Goal: Information Seeking & Learning: Learn about a topic

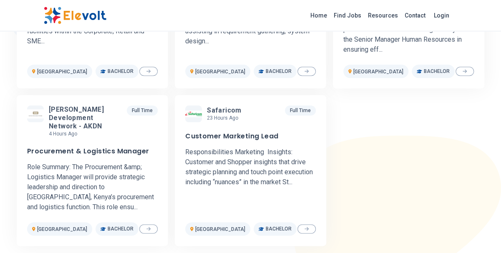
scroll to position [387, 0]
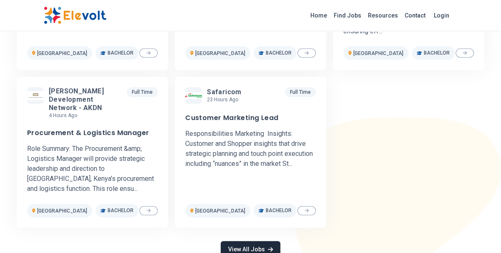
click at [238, 252] on link "View All Jobs" at bounding box center [250, 249] width 59 height 17
click at [247, 249] on link "View All Jobs" at bounding box center [250, 249] width 59 height 17
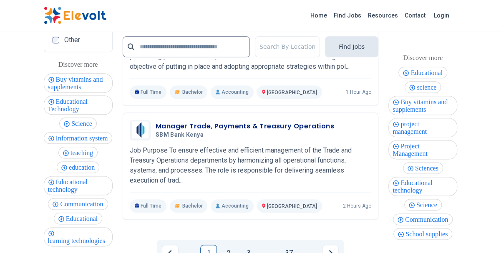
scroll to position [1932, 0]
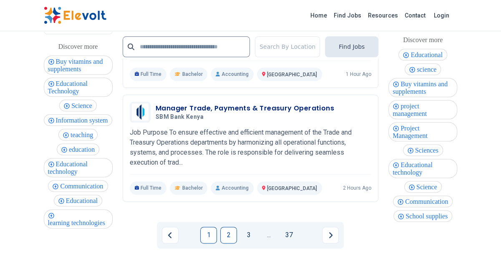
click at [225, 227] on link "2" at bounding box center [228, 235] width 17 height 17
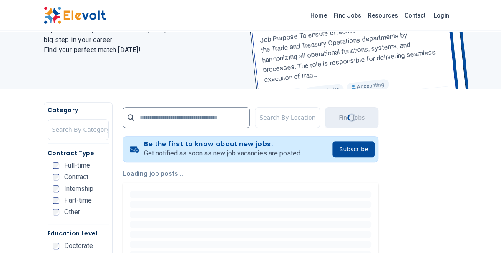
scroll to position [97, 0]
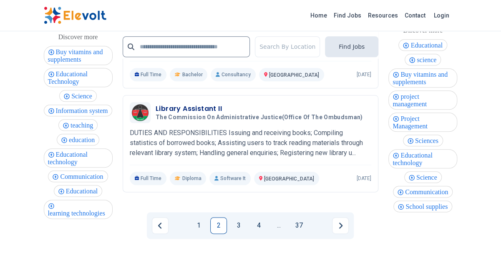
scroll to position [1937, 0]
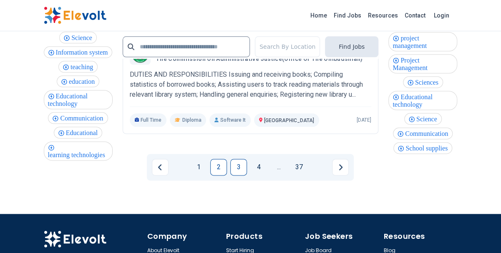
click at [237, 176] on link "3" at bounding box center [238, 167] width 17 height 17
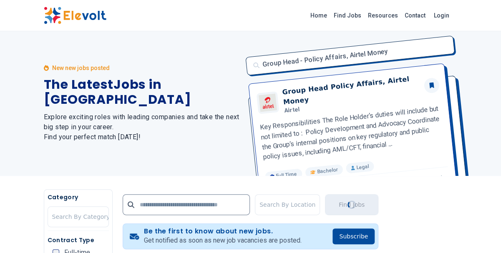
scroll to position [0, 0]
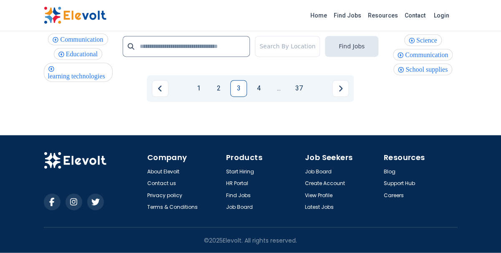
scroll to position [2083, 0]
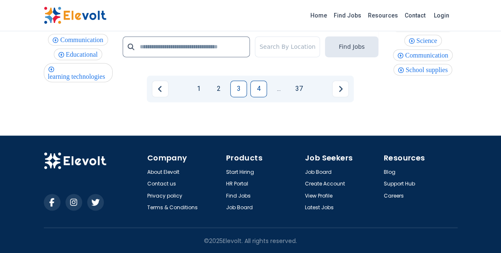
click at [259, 97] on link "4" at bounding box center [259, 89] width 17 height 17
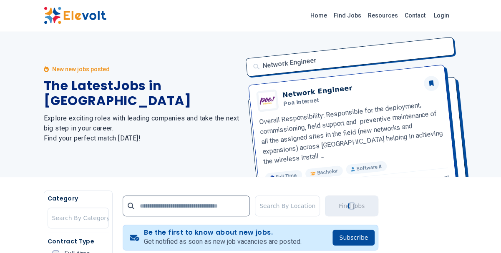
scroll to position [0, 0]
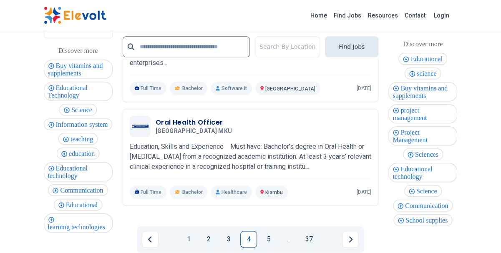
scroll to position [1913, 0]
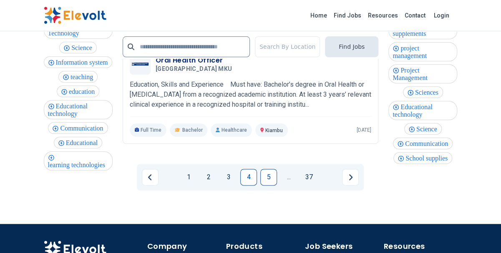
click at [270, 169] on link "5" at bounding box center [269, 177] width 17 height 17
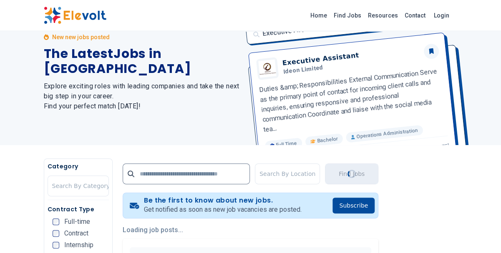
scroll to position [145, 0]
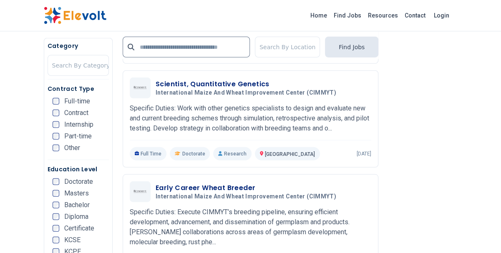
scroll to position [1114, 0]
